Goal: Information Seeking & Learning: Learn about a topic

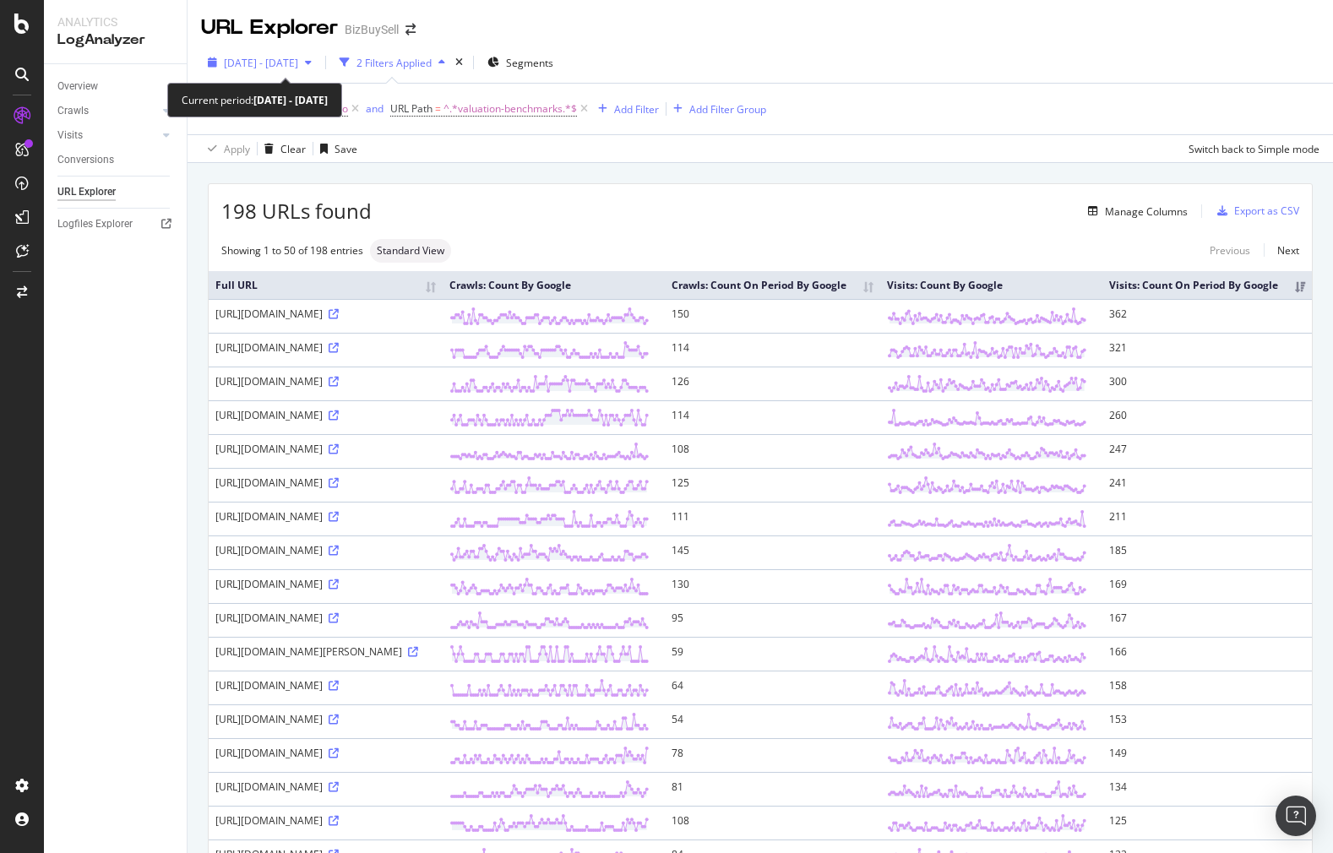
click at [298, 66] on span "[DATE] - [DATE]" at bounding box center [261, 63] width 74 height 14
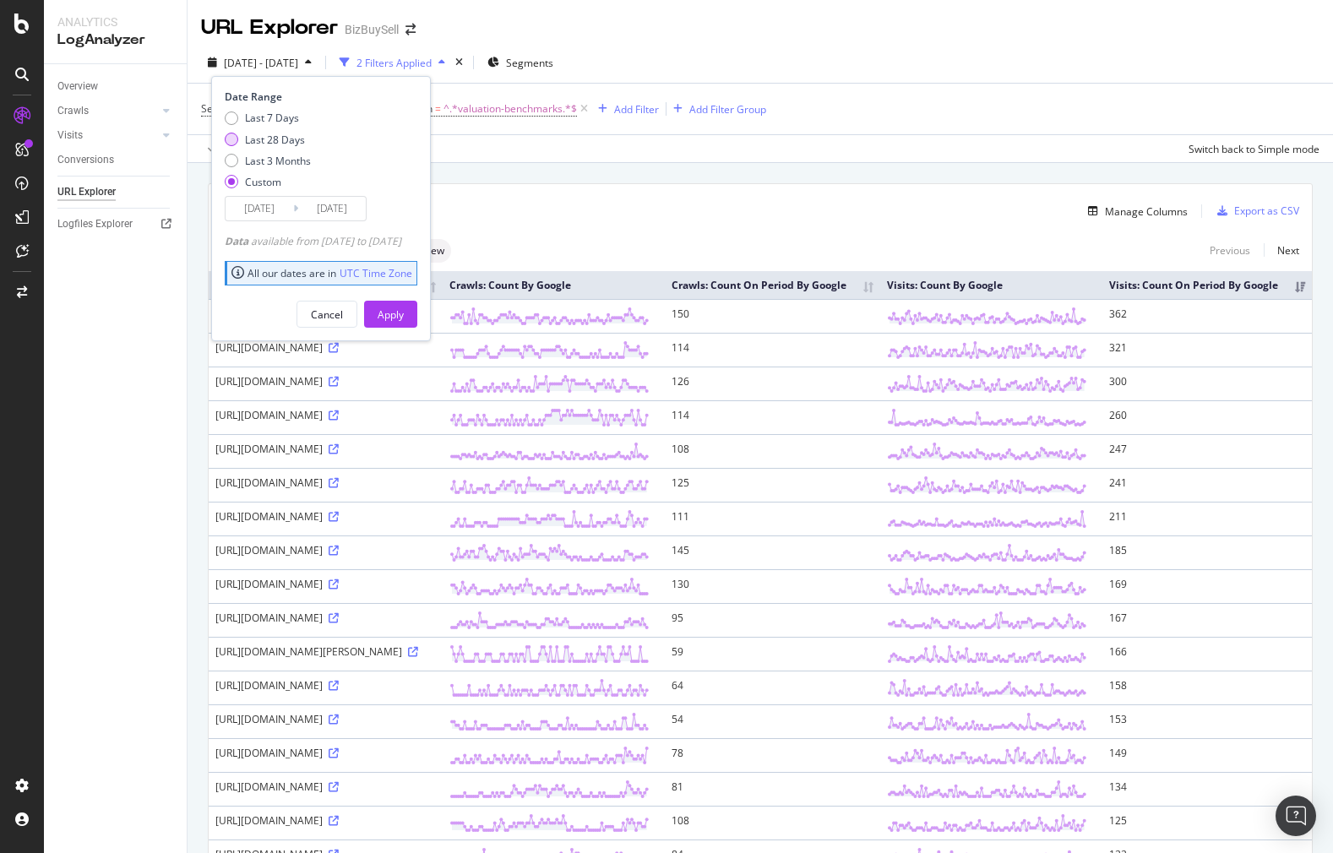
click at [233, 138] on div "Last 28 Days" at bounding box center [232, 140] width 14 height 14
type input "[DATE]"
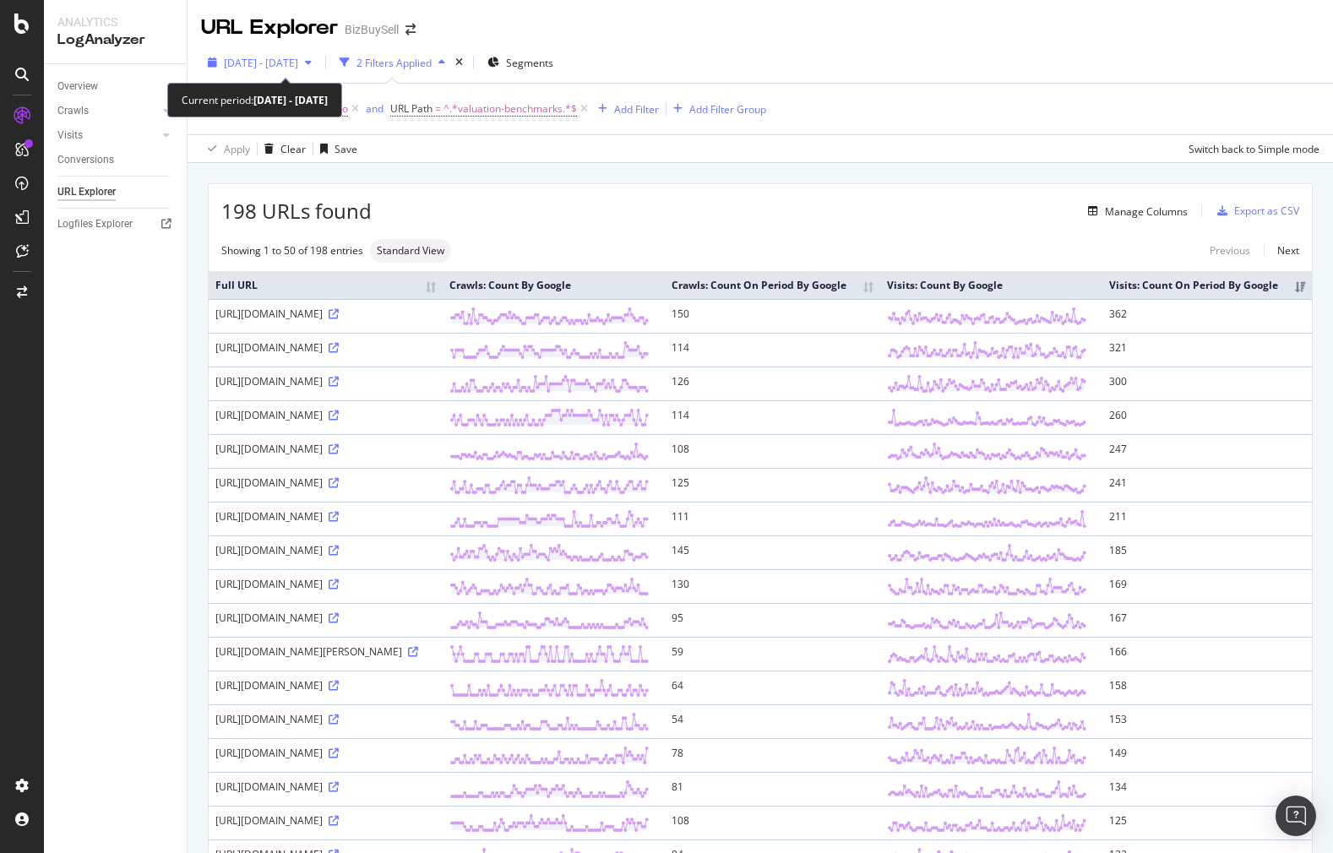
click at [275, 63] on span "[DATE] - [DATE]" at bounding box center [261, 63] width 74 height 14
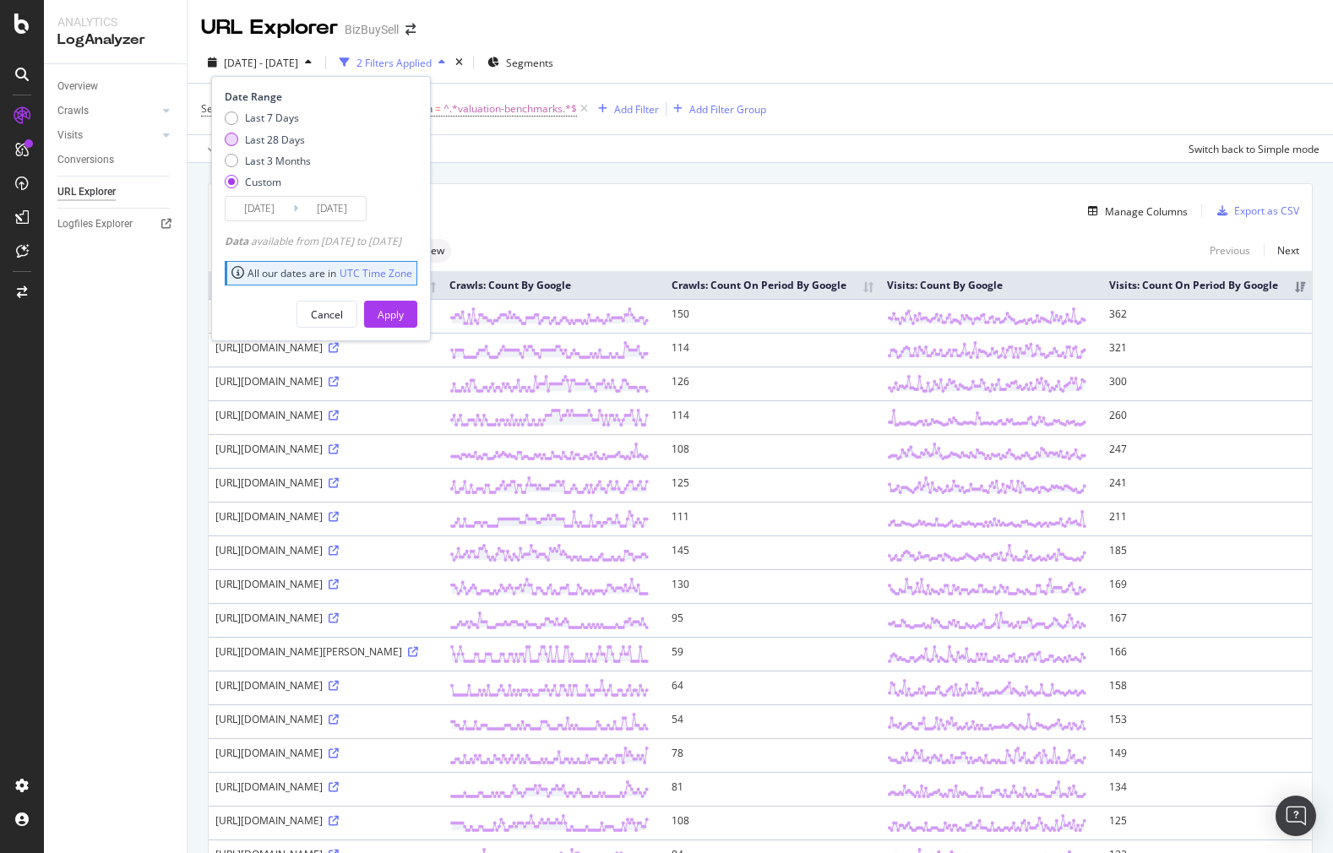
click at [226, 139] on div "Last 28 Days" at bounding box center [232, 140] width 14 height 14
type input "2025/07/27"
type input "2025/08/23"
click at [404, 311] on div "Apply" at bounding box center [391, 315] width 26 height 14
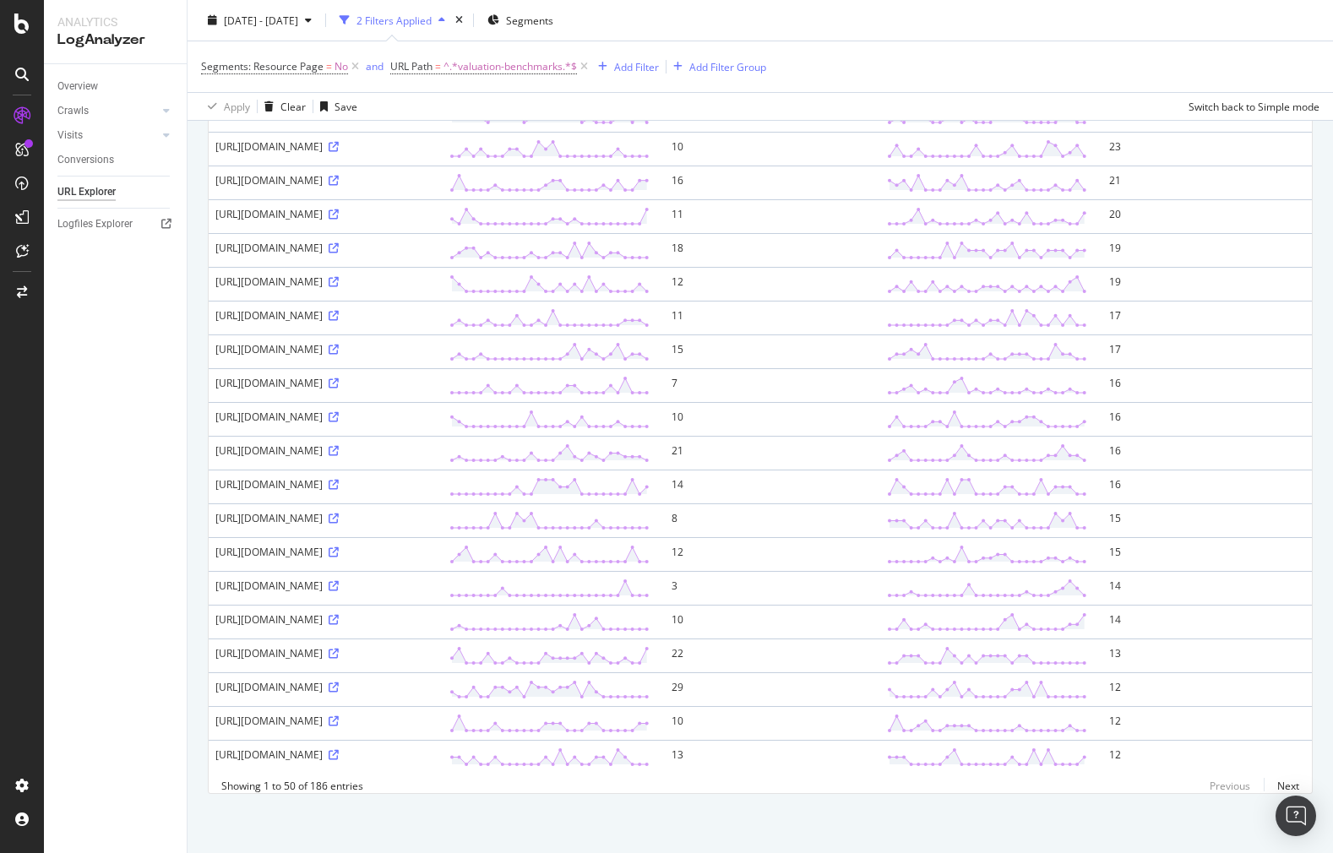
scroll to position [1680, 0]
click at [511, 68] on span "^.*valuation-benchmarks.*$" at bounding box center [510, 67] width 133 height 24
paste input "retiring-owner-businesse"
type input "retiring-owner-businesses"
click at [580, 173] on div "Apply" at bounding box center [576, 173] width 26 height 14
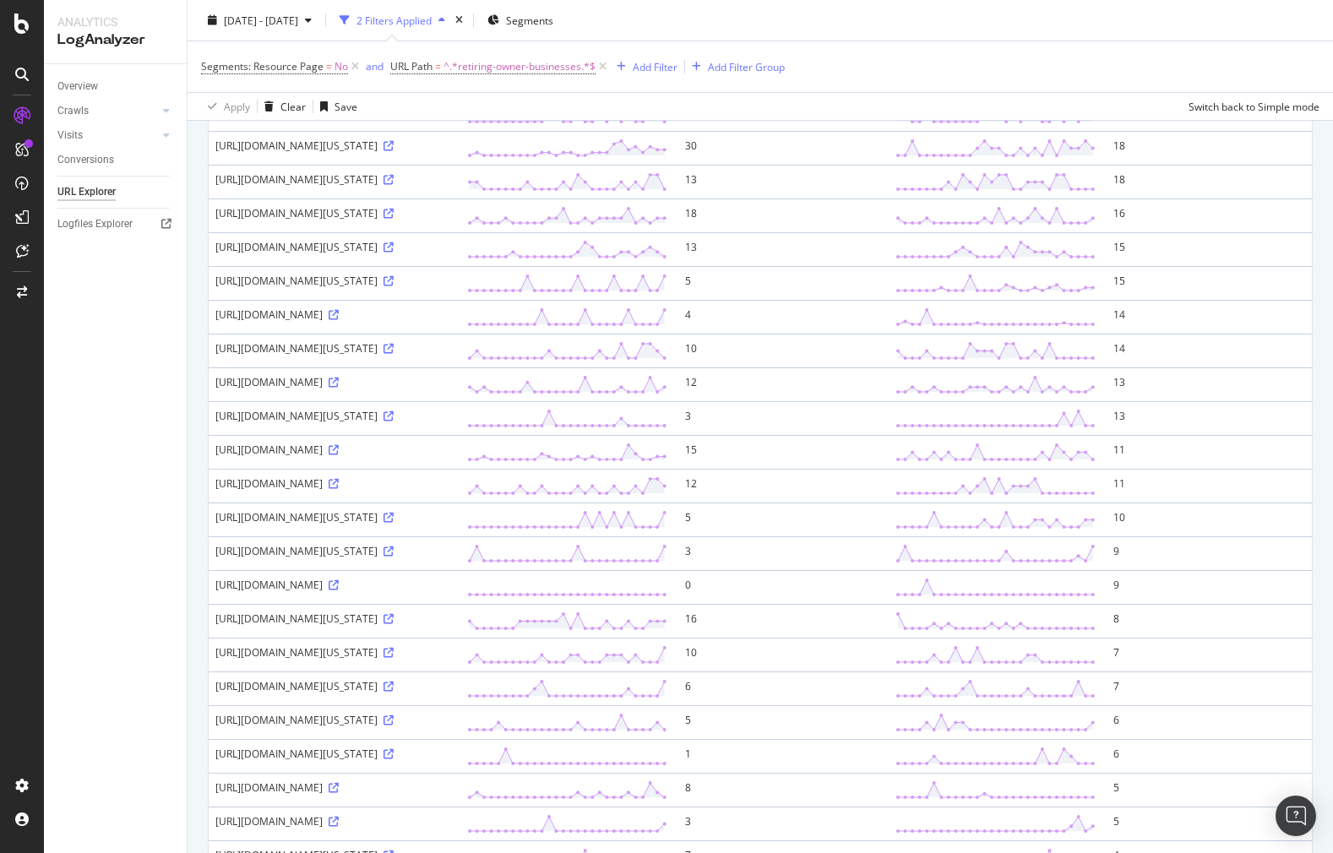
scroll to position [338, 0]
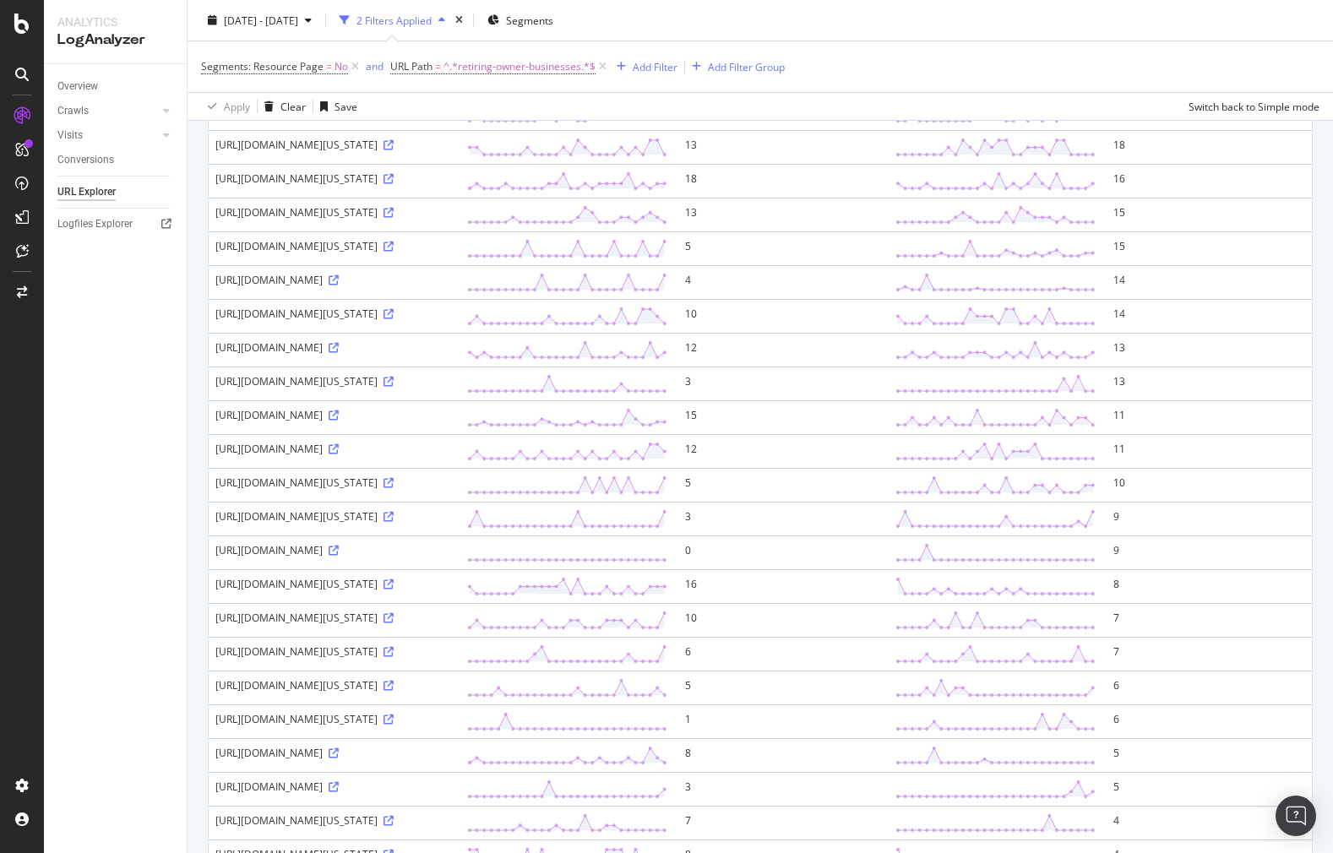
click at [1000, 77] on div "Segments: Resource Page = No and URL Path = ^.*retiring-owner-businesses.*$ Add…" at bounding box center [760, 66] width 1118 height 51
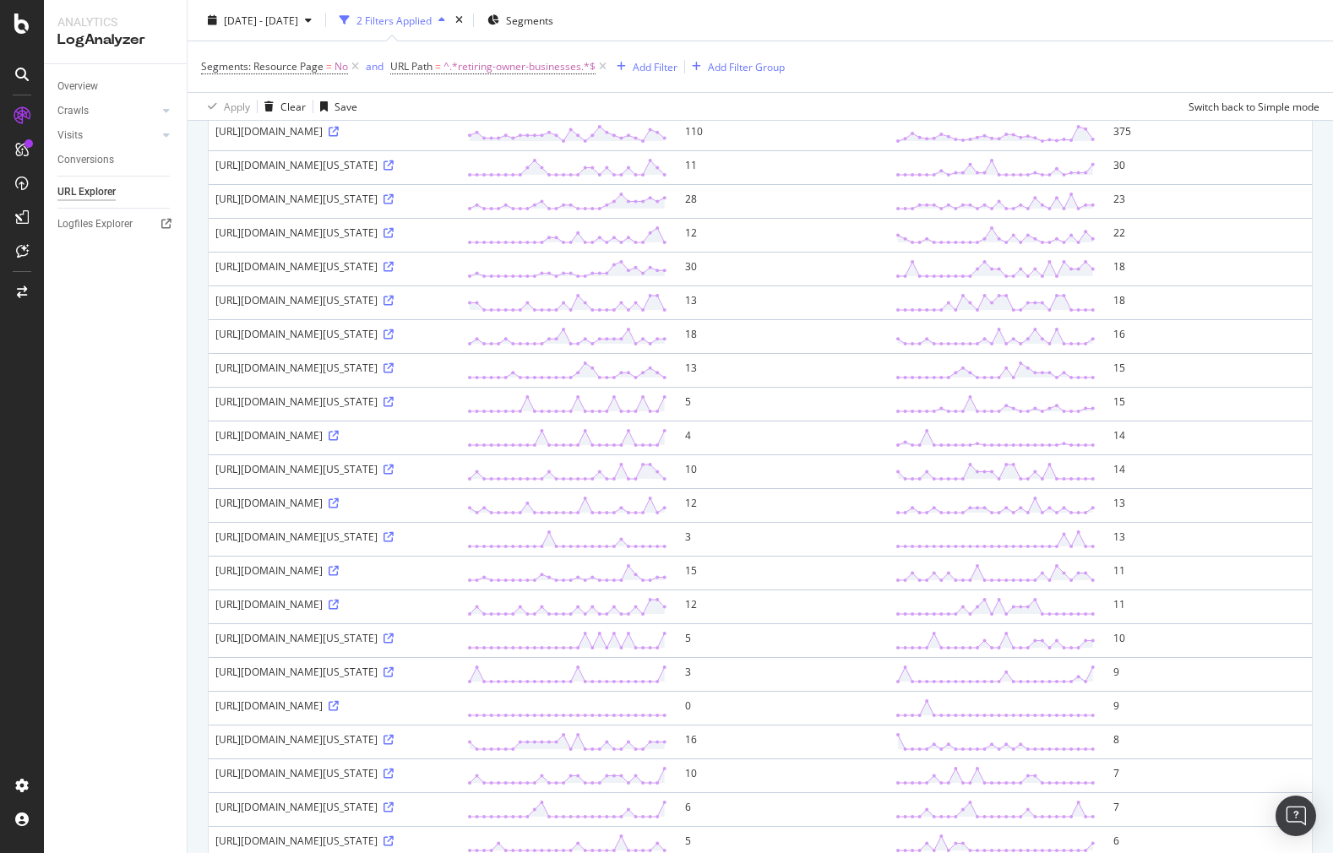
scroll to position [0, 0]
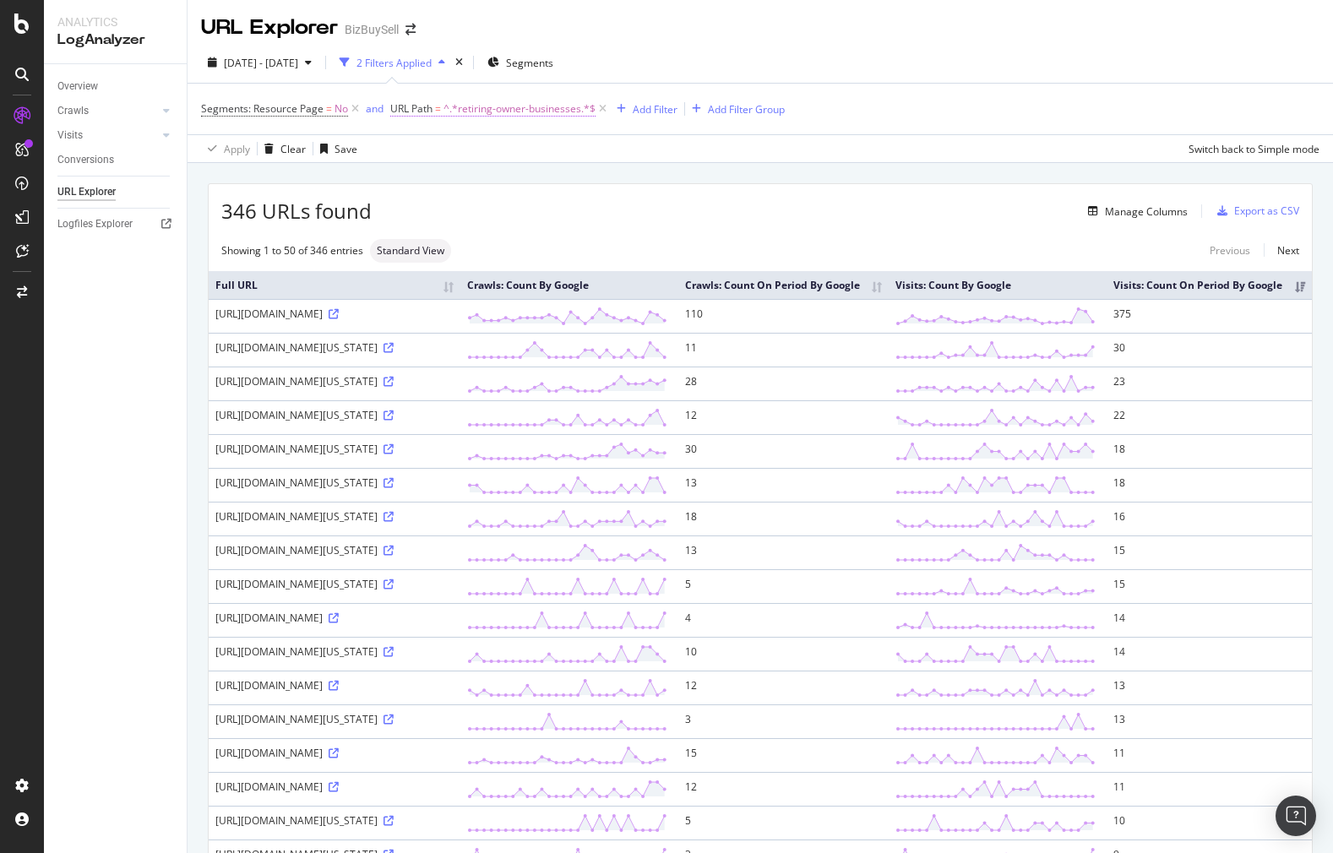
click at [529, 111] on span "^.*retiring-owner-businesses.*$" at bounding box center [520, 109] width 152 height 24
type input "valuation-benchmarks"
click at [578, 219] on div "Apply" at bounding box center [576, 215] width 26 height 14
